Goal: Task Accomplishment & Management: Manage account settings

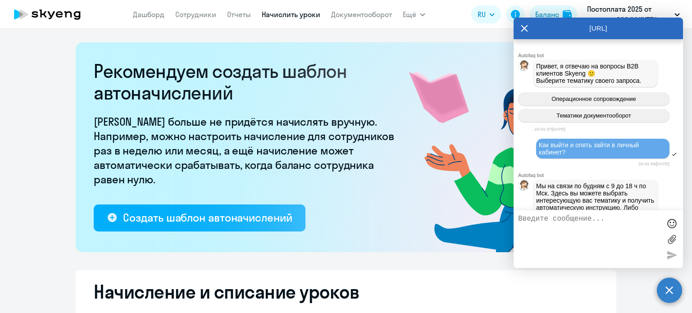
select select "10"
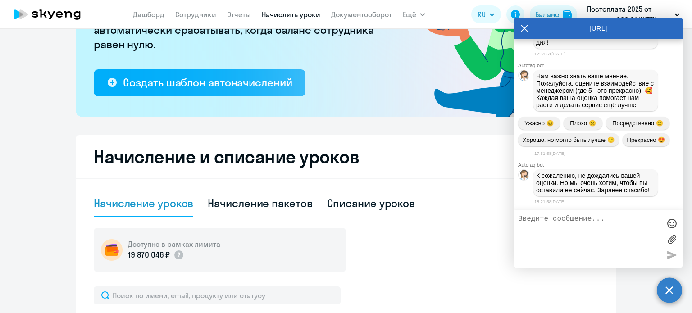
scroll to position [2937, 0]
drag, startPoint x: 535, startPoint y: 78, endPoint x: 579, endPoint y: 82, distance: 44.3
drag, startPoint x: 547, startPoint y: 61, endPoint x: 568, endPoint y: 91, distance: 36.4
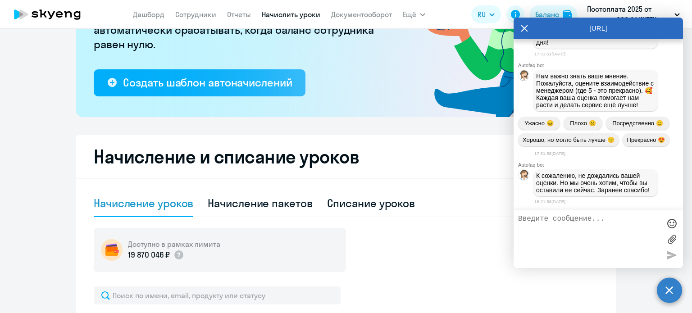
copy p "приветственное письмо уходит при регистрации. Также всегда можно войти по почте…"
click at [42, 14] on icon at bounding box center [42, 13] width 7 height 8
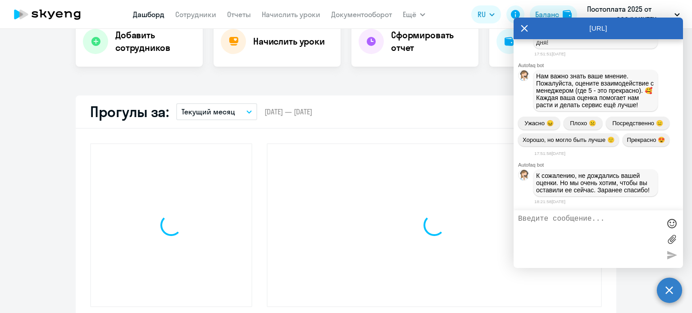
select select "30"
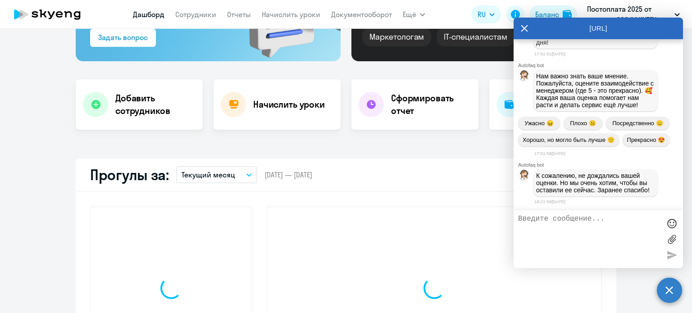
scroll to position [198, 0]
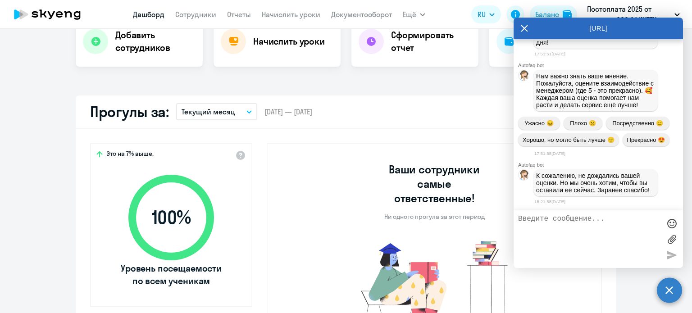
click at [520, 30] on div "[URL]" at bounding box center [598, 29] width 169 height 22
click at [526, 27] on icon at bounding box center [524, 28] width 7 height 7
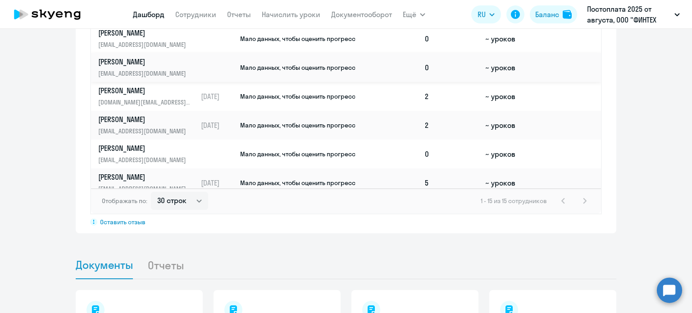
scroll to position [45, 0]
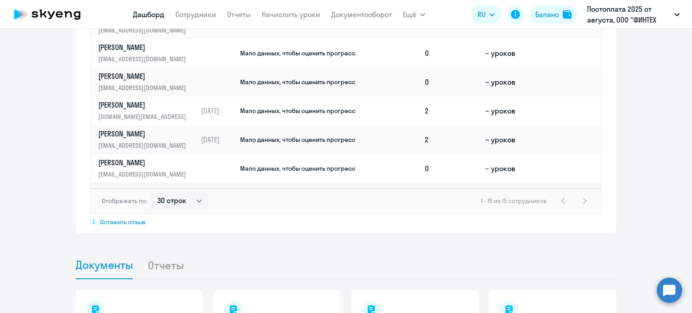
click at [356, 159] on td "Мало данных, чтобы оценить прогресс" at bounding box center [330, 168] width 182 height 29
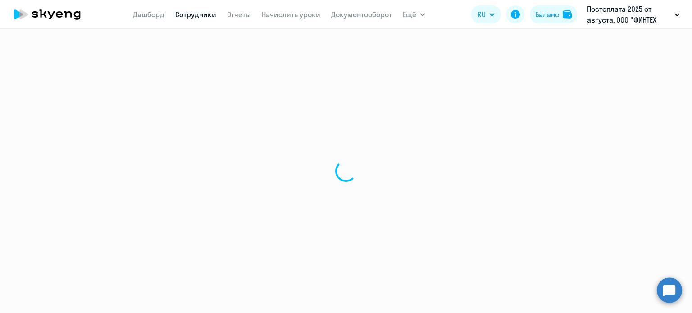
select select "english"
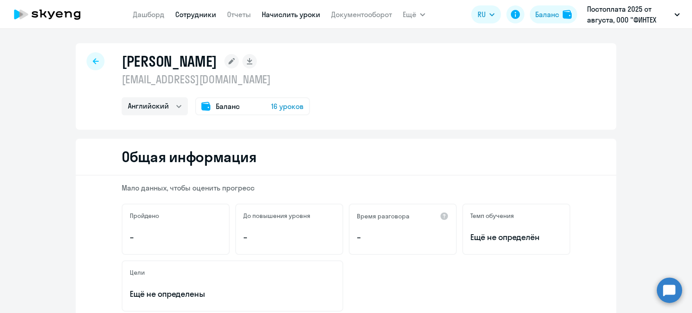
click at [288, 19] on link "Начислить уроки" at bounding box center [291, 14] width 59 height 9
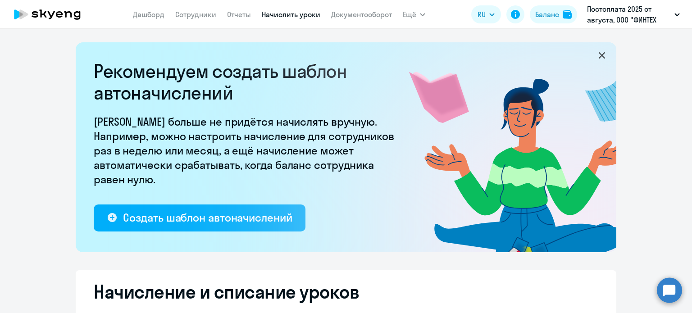
select select "10"
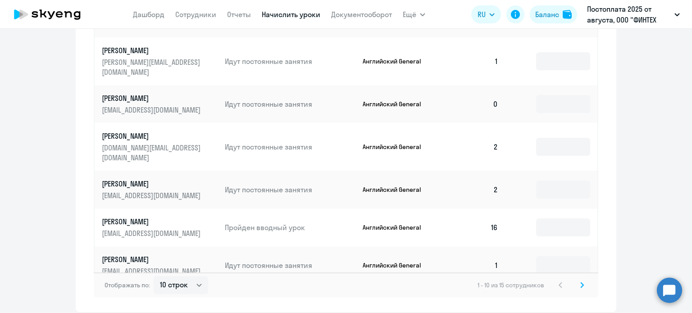
scroll to position [616, 0]
